Goal: Information Seeking & Learning: Learn about a topic

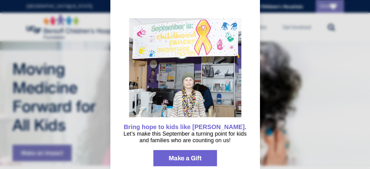
click at [248, 5] on button "information" at bounding box center [250, 10] width 12 height 12
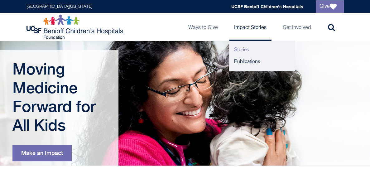
click at [254, 51] on link "Stories" at bounding box center [261, 50] width 65 height 12
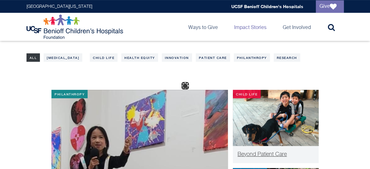
scroll to position [156, 0]
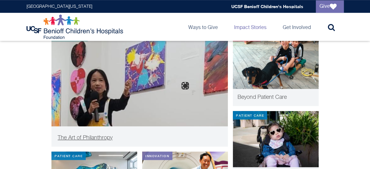
click at [92, 136] on span "The Art of Philanthropy" at bounding box center [85, 138] width 55 height 6
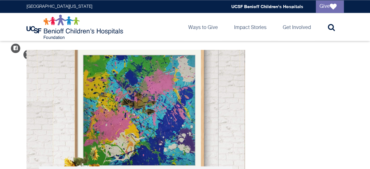
scroll to position [468, 0]
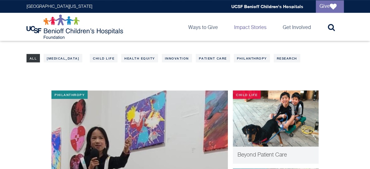
scroll to position [36, 0]
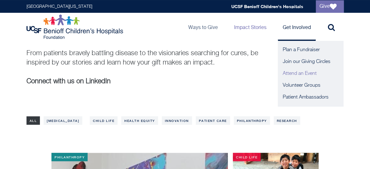
click at [301, 75] on link "Attend an Event" at bounding box center [310, 74] width 65 height 12
